Goal: Transaction & Acquisition: Purchase product/service

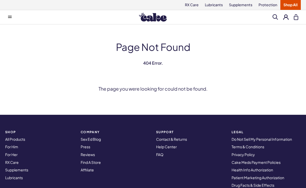
click at [219, 5] on link "Lubricants" at bounding box center [214, 5] width 24 height 10
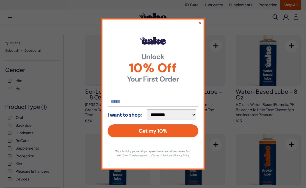
click at [200, 23] on button "×" at bounding box center [200, 22] width 3 height 5
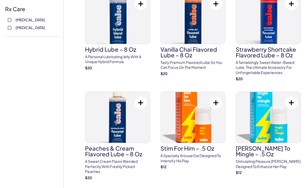
scroll to position [240, 0]
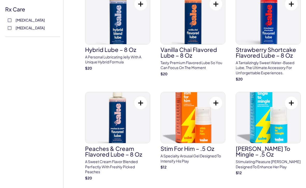
click at [201, 127] on img at bounding box center [193, 117] width 65 height 51
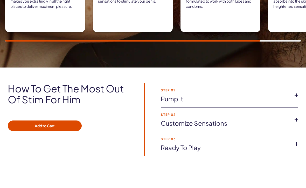
scroll to position [341, 0]
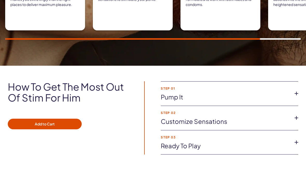
click at [297, 92] on icon at bounding box center [297, 94] width 8 height 8
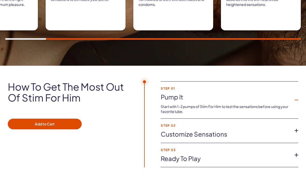
click at [298, 128] on icon at bounding box center [297, 131] width 8 height 8
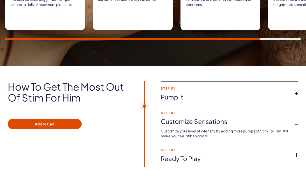
click at [297, 154] on icon at bounding box center [297, 155] width 8 height 8
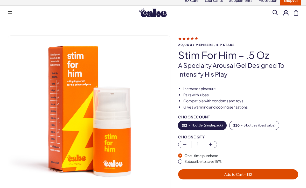
scroll to position [0, 0]
